Goal: Find specific page/section: Find specific page/section

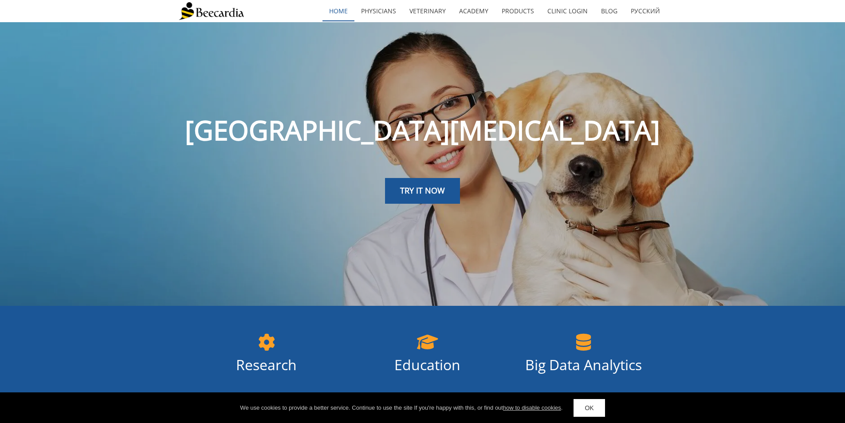
click at [345, 14] on link "home" at bounding box center [339, 11] width 32 height 20
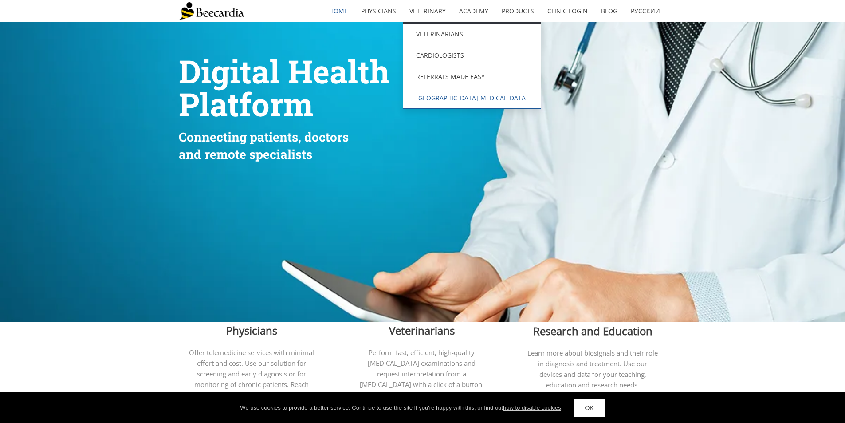
click at [465, 99] on link "[GEOGRAPHIC_DATA][MEDICAL_DATA]" at bounding box center [472, 97] width 138 height 21
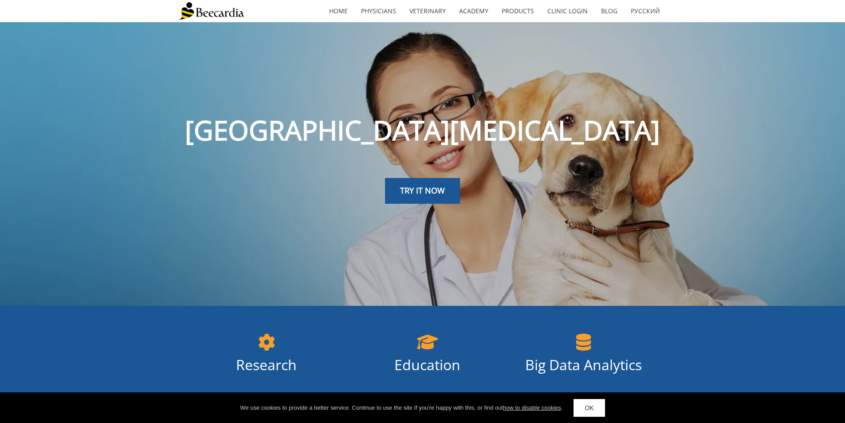
click at [600, 405] on link "OK" at bounding box center [589, 408] width 31 height 18
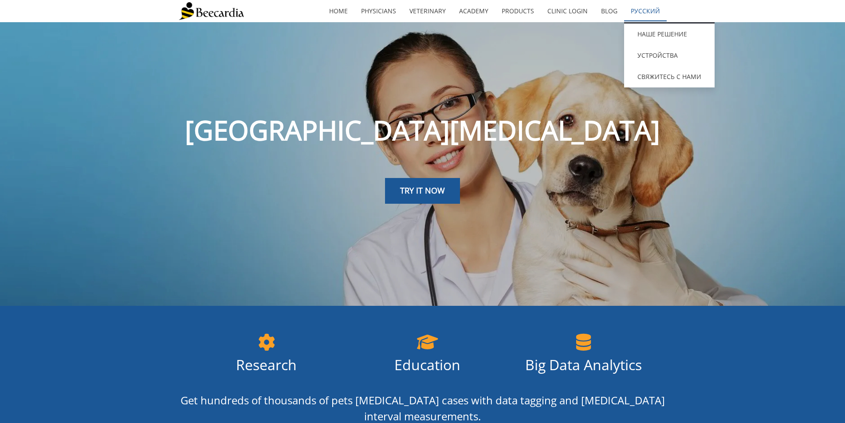
drag, startPoint x: 709, startPoint y: 222, endPoint x: 644, endPoint y: 6, distance: 225.6
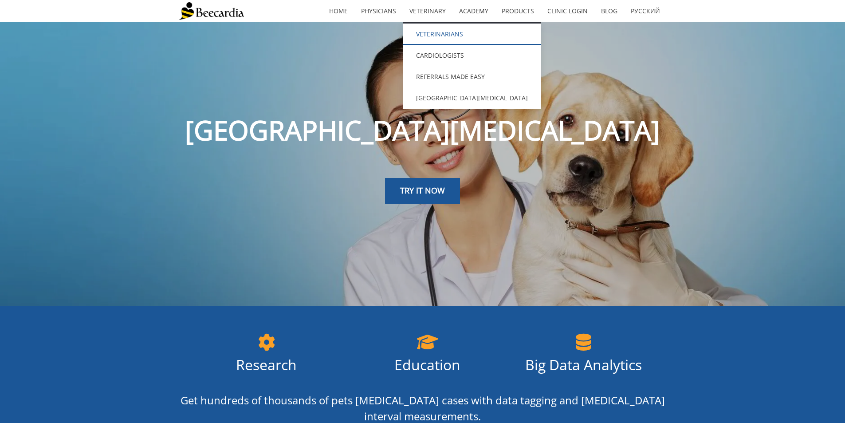
click at [444, 33] on link "Veterinarians" at bounding box center [472, 34] width 138 height 21
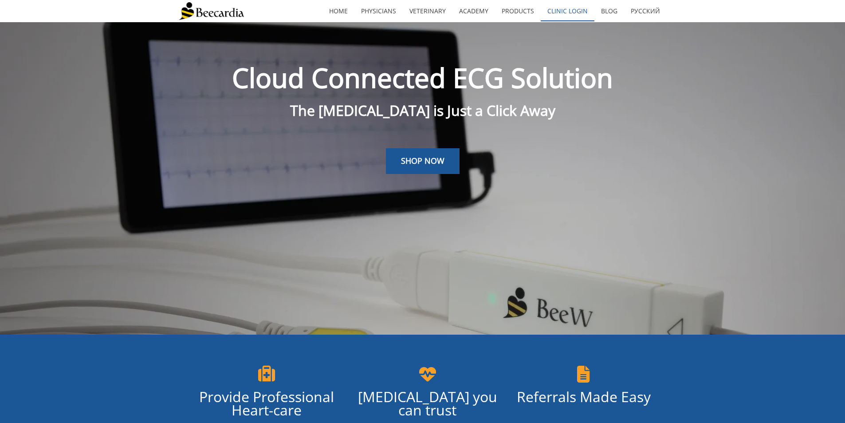
click at [557, 13] on link "Clinic Login" at bounding box center [568, 11] width 54 height 20
